Goal: Information Seeking & Learning: Learn about a topic

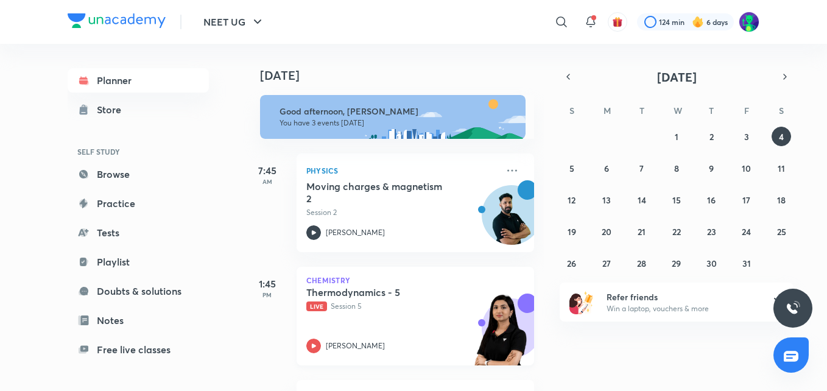
click at [349, 294] on h5 "Thermodynamics - 5" at bounding box center [382, 292] width 152 height 12
click at [345, 292] on h5 "Thermodynamics - 5" at bounding box center [382, 292] width 152 height 12
